Goal: Find specific page/section: Find specific page/section

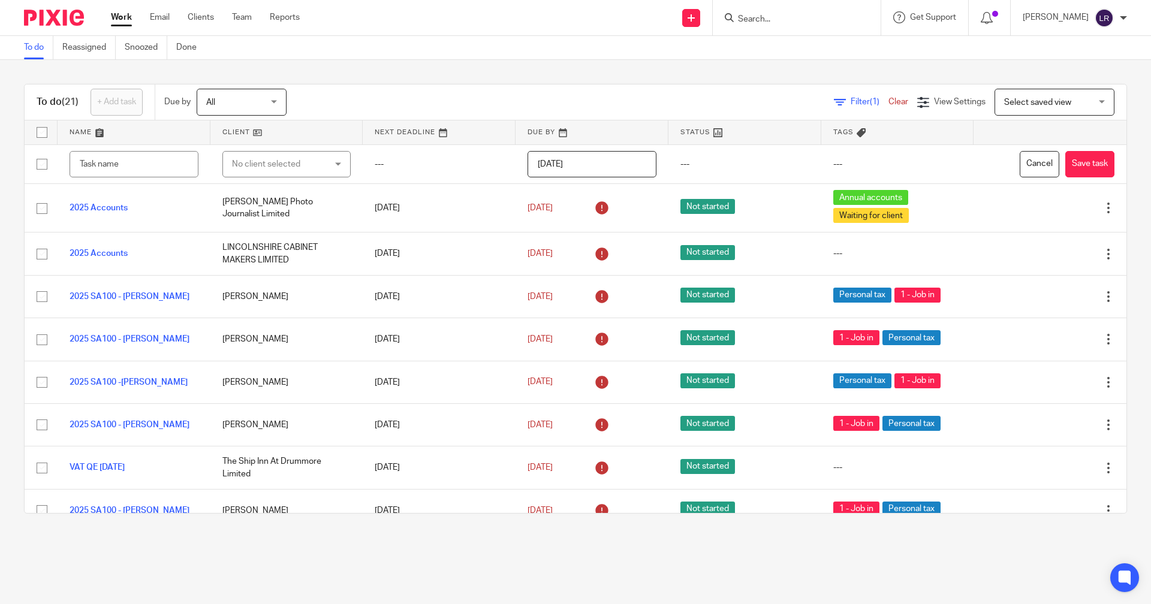
click at [773, 22] on input "Search" at bounding box center [791, 19] width 108 height 11
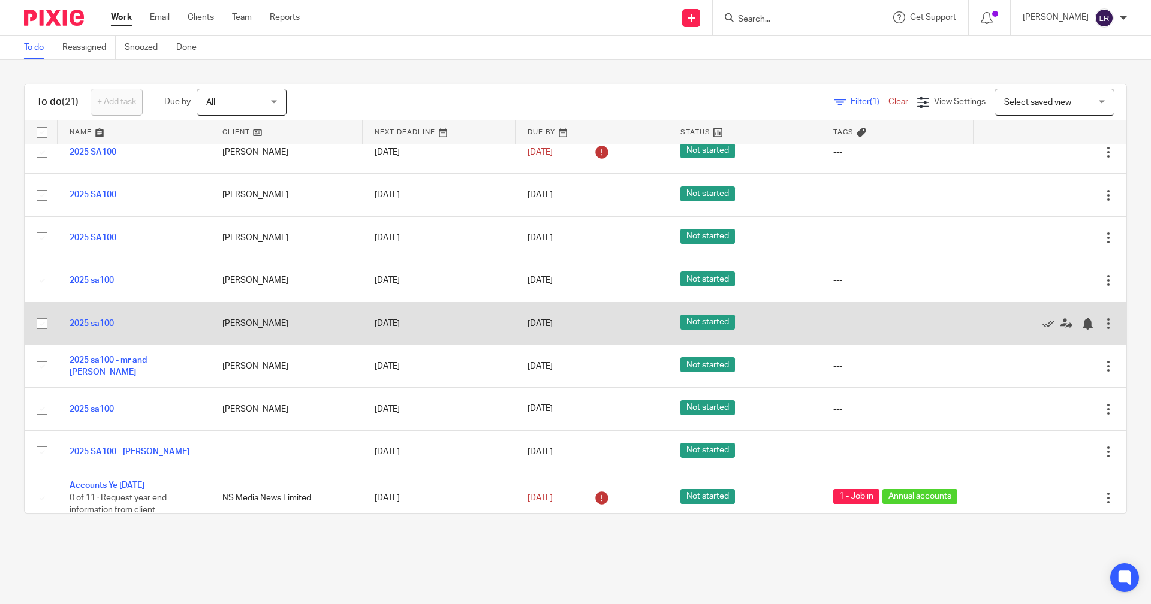
scroll to position [582, 0]
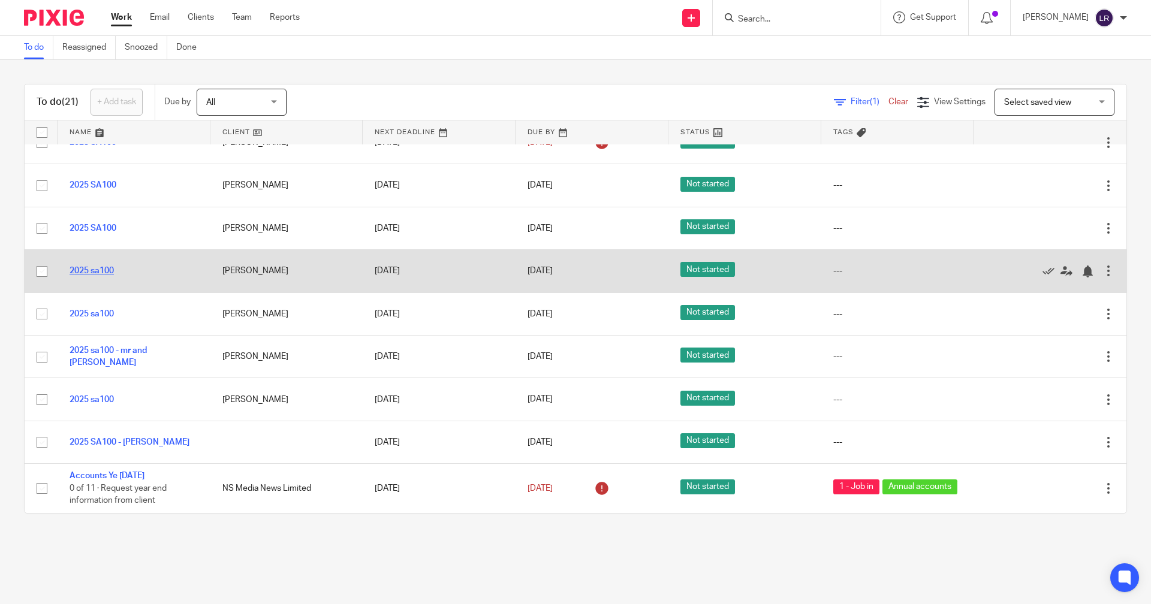
click at [108, 269] on link "2025 sa100" at bounding box center [92, 271] width 44 height 8
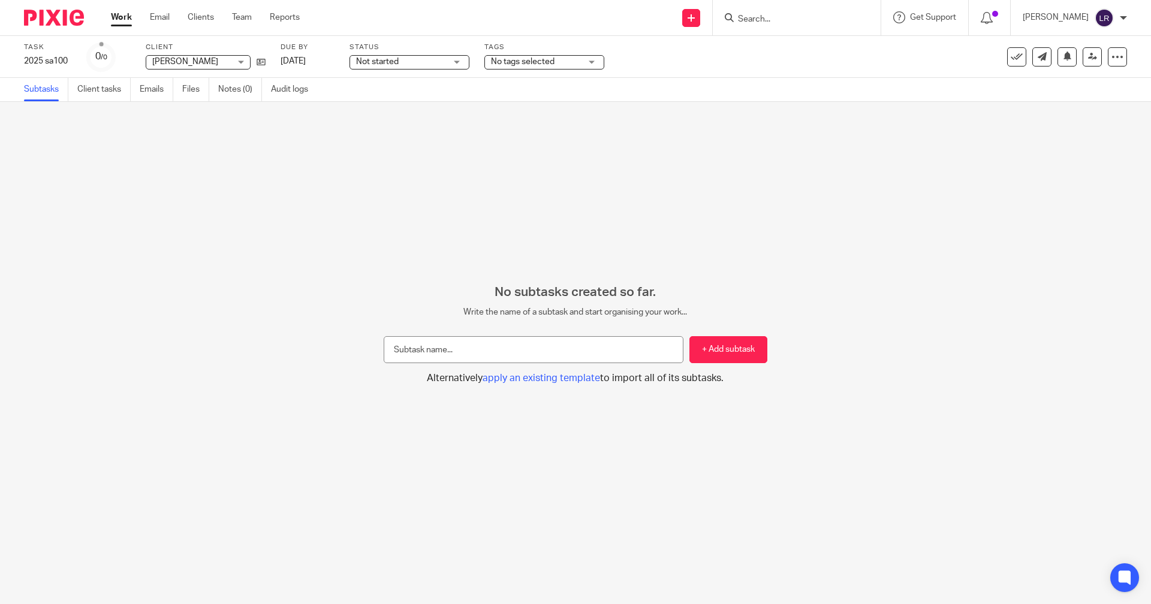
click at [799, 19] on input "Search" at bounding box center [791, 19] width 108 height 11
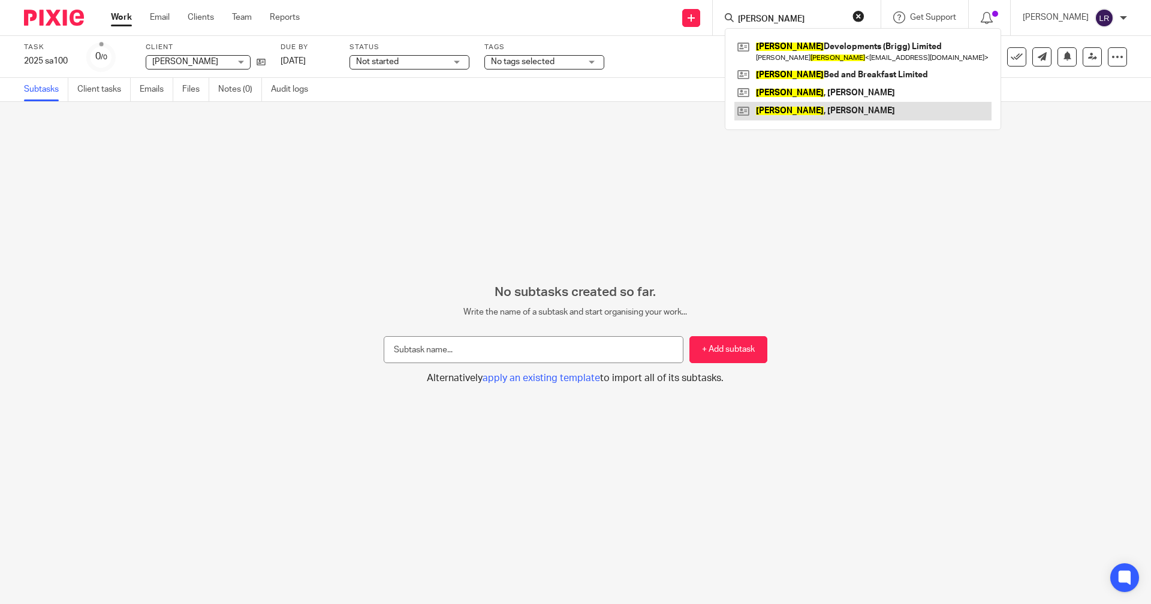
type input "[PERSON_NAME]"
click at [835, 104] on link at bounding box center [862, 111] width 257 height 18
